Goal: Communication & Community: Answer question/provide support

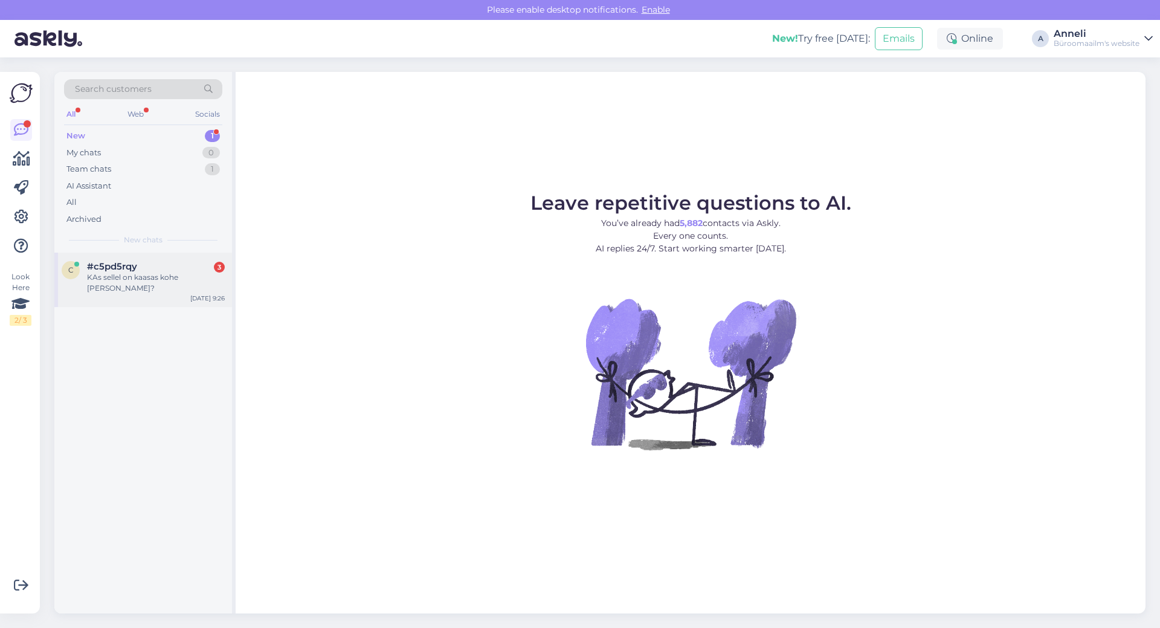
click at [125, 274] on div "KAs sellel on kaasas kohe [PERSON_NAME]?" at bounding box center [156, 283] width 138 height 22
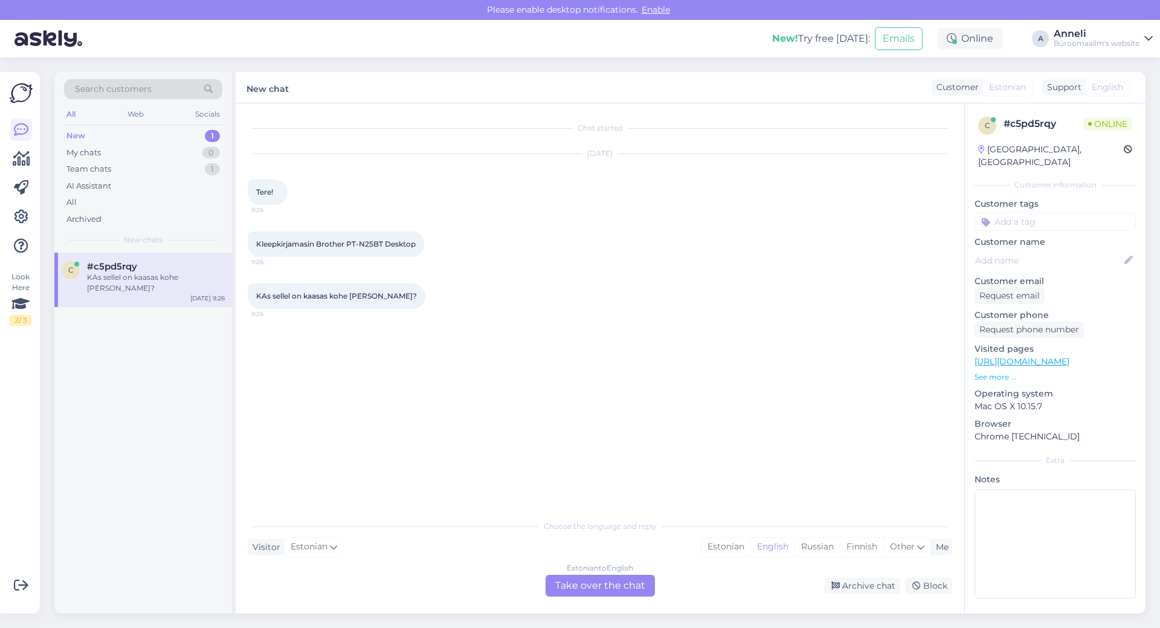
click at [645, 300] on div "KAs sellel on kaasas kohe [PERSON_NAME]? 9:26" at bounding box center [600, 296] width 704 height 52
drag, startPoint x: 385, startPoint y: 245, endPoint x: 318, endPoint y: 242, distance: 66.5
click at [318, 242] on span "Kleepkirjamasin Brother PT-N25BT Desktop" at bounding box center [335, 243] width 159 height 9
copy span "Brother PT-N25BT"
drag, startPoint x: 706, startPoint y: 256, endPoint x: 719, endPoint y: 289, distance: 35.0
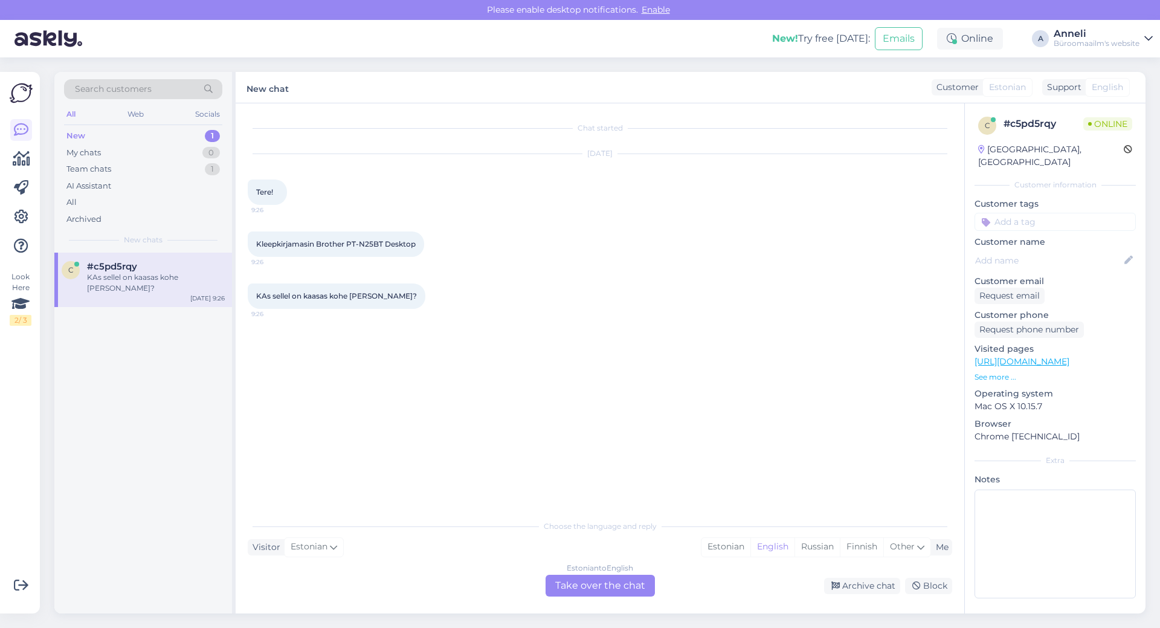
click at [707, 256] on div "Kleepkirjamasin Brother PT-N25BT Desktop 9:26" at bounding box center [600, 244] width 704 height 52
click at [729, 547] on div "Estonian" at bounding box center [725, 547] width 49 height 18
click at [634, 579] on div "Estonian to Estonian Take over the chat" at bounding box center [599, 585] width 109 height 22
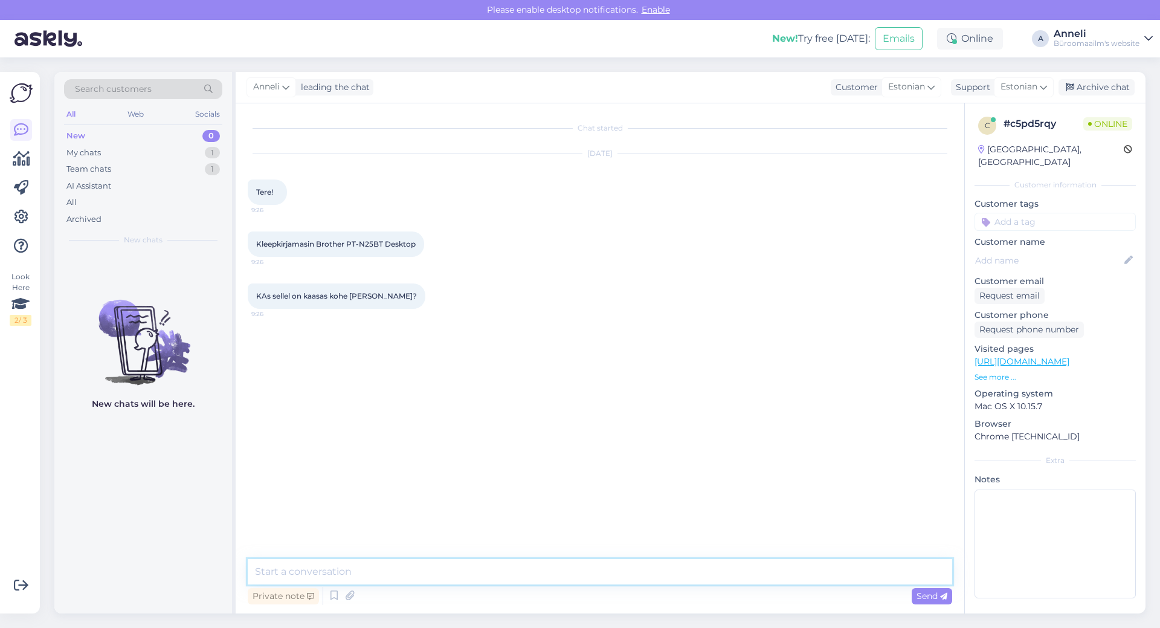
click at [545, 563] on textarea at bounding box center [600, 571] width 704 height 25
type textarea "Tere"
type textarea "kohe täpsustan"
click at [590, 440] on div "Chat started [DATE] Tere! 9:26 Kleepkirjamasin Brother PT-N25BT Desktop 9:26 KA…" at bounding box center [605, 331] width 715 height 432
click at [615, 406] on div "[PERSON_NAME] täpsustan 9:28" at bounding box center [600, 400] width 704 height 52
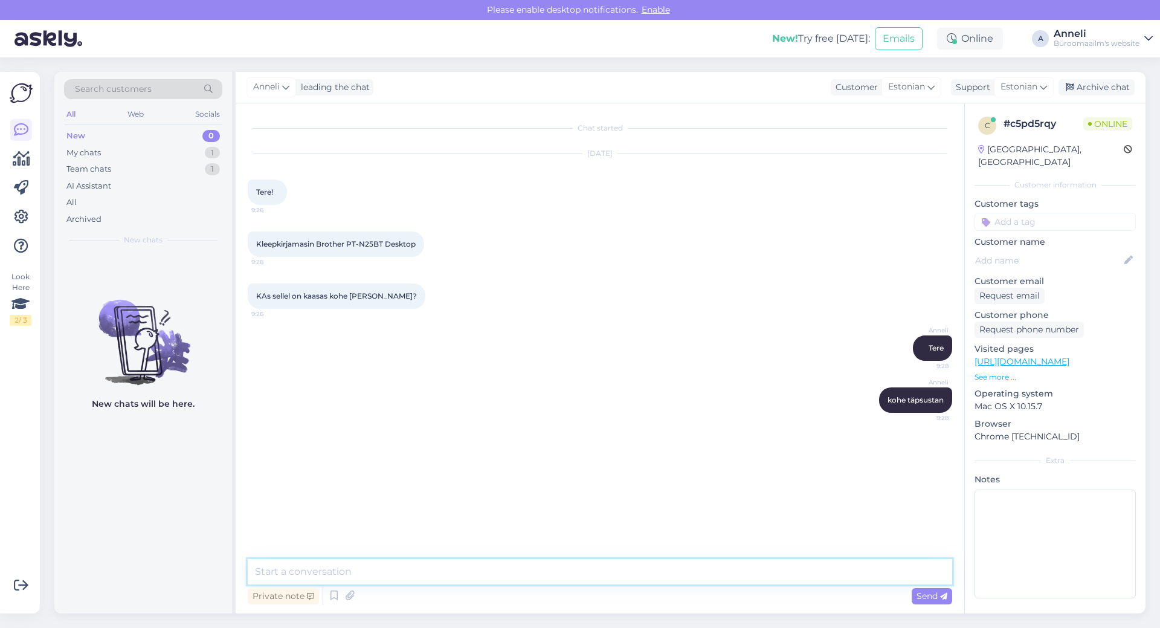
click at [355, 578] on textarea at bounding box center [600, 571] width 704 height 25
type textarea "sellega on kaasas 12mm must tekst valgel põhjal 4m pikk lint"
click at [299, 487] on div "Chat started [DATE] Tere! 9:26 Kleepkirjamasin Brother PT-N25BT Desktop 9:26 KA…" at bounding box center [605, 331] width 715 height 432
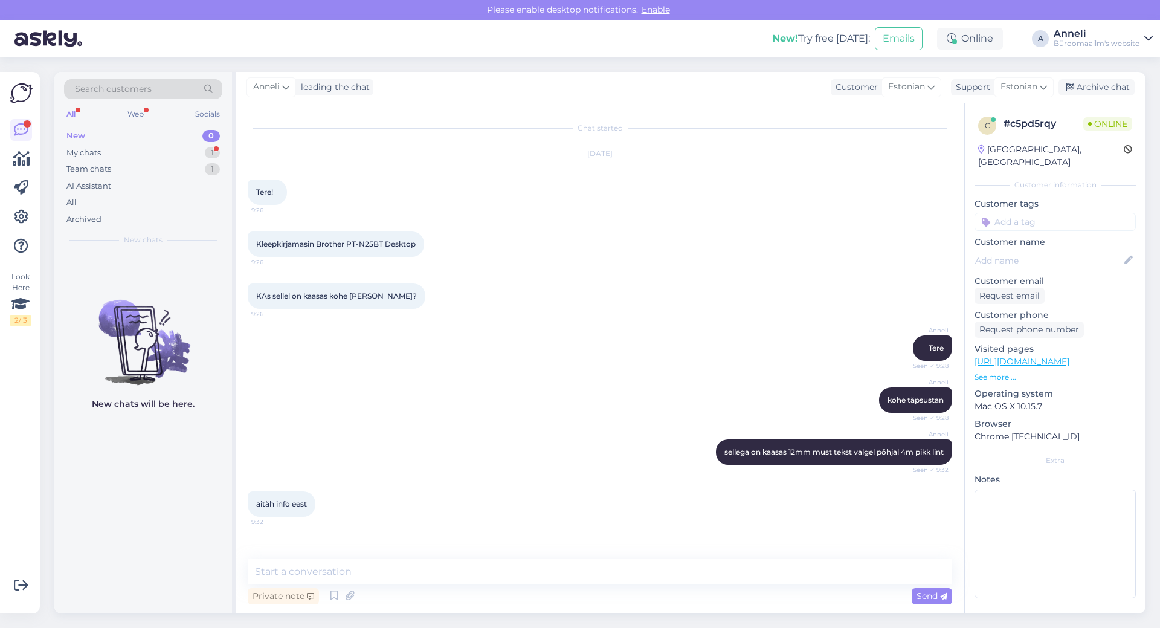
click at [651, 329] on div "[PERSON_NAME] Seen ✓ 9:28" at bounding box center [600, 348] width 704 height 52
click at [426, 573] on textarea at bounding box center [600, 571] width 704 height 25
type textarea "Palun!"
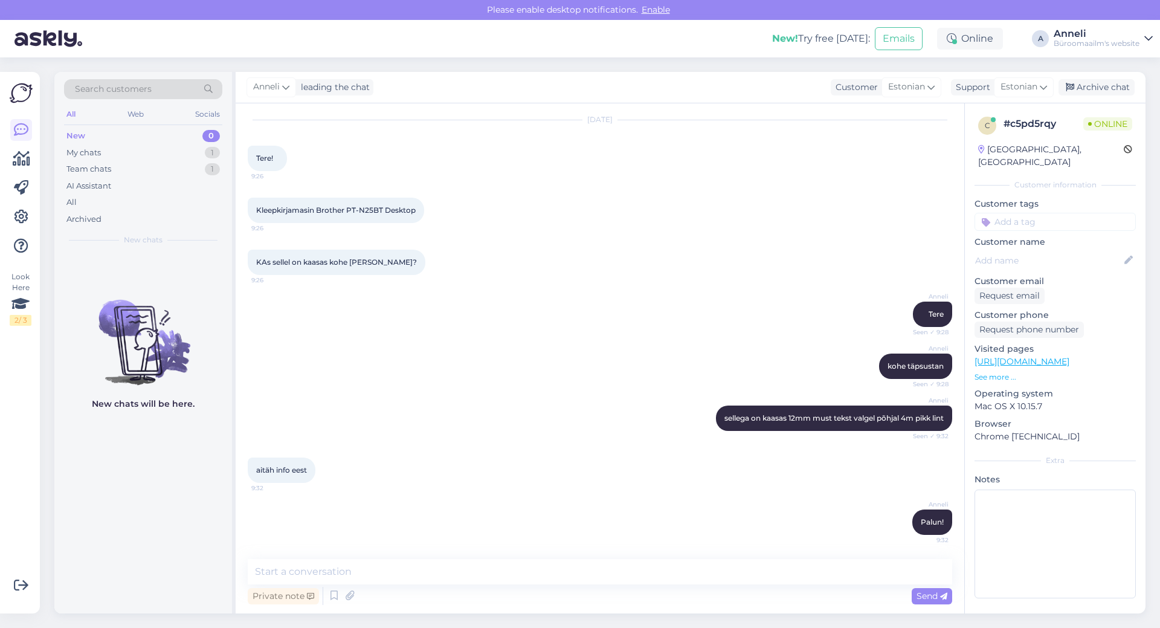
click at [512, 452] on div "aitäh info eest 9:32" at bounding box center [600, 470] width 704 height 52
